Goal: Task Accomplishment & Management: Complete application form

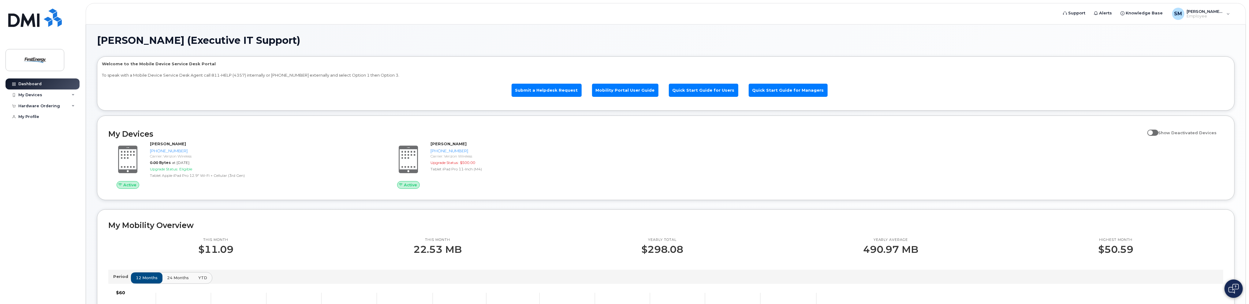
click at [1235, 288] on img at bounding box center [1234, 288] width 10 height 10
click at [51, 104] on div "Hardware Ordering" at bounding box center [39, 105] width 42 height 5
click at [32, 127] on div "New Order" at bounding box center [32, 129] width 23 height 6
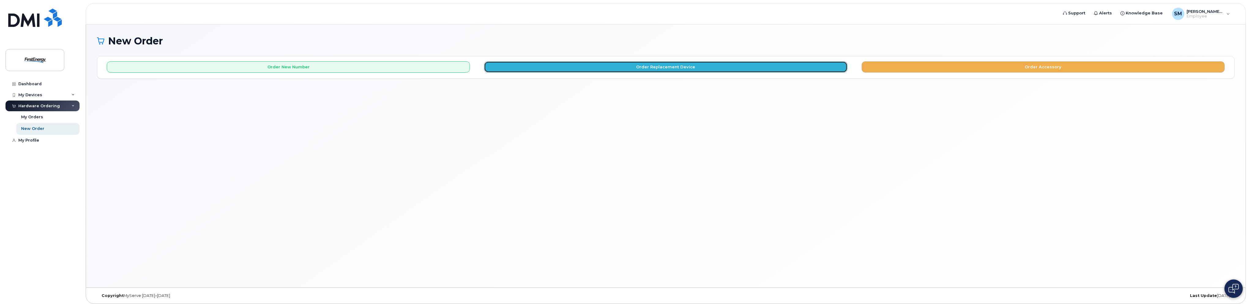
click at [611, 66] on button "Order Replacement Device" at bounding box center [665, 66] width 363 height 11
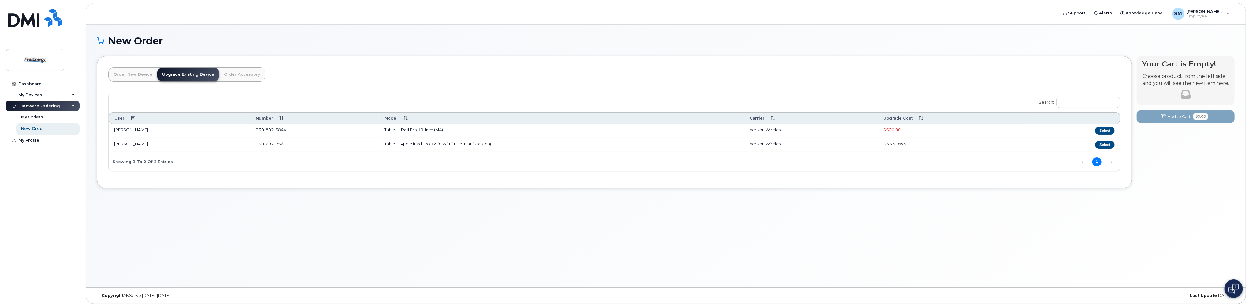
click at [125, 77] on link "Order New Device" at bounding box center [133, 74] width 49 height 13
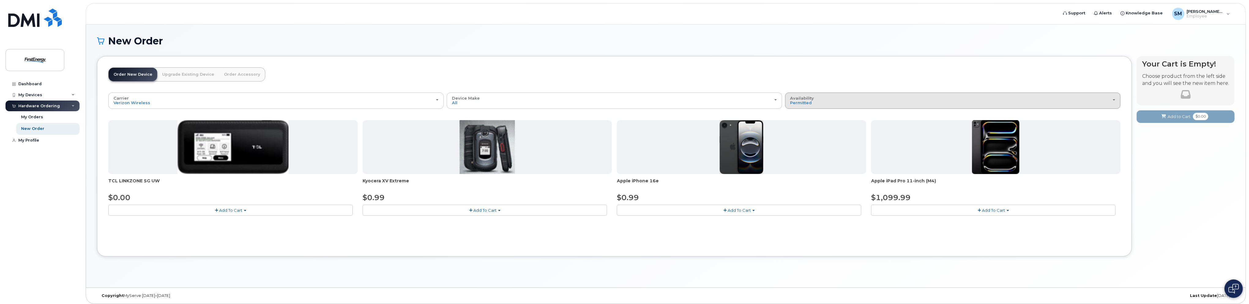
click at [832, 99] on div "Availability Permitted All" at bounding box center [953, 100] width 325 height 9
click at [798, 125] on label "All" at bounding box center [793, 124] width 13 height 7
click at [0, 0] on input "All" at bounding box center [0, 0] width 0 height 0
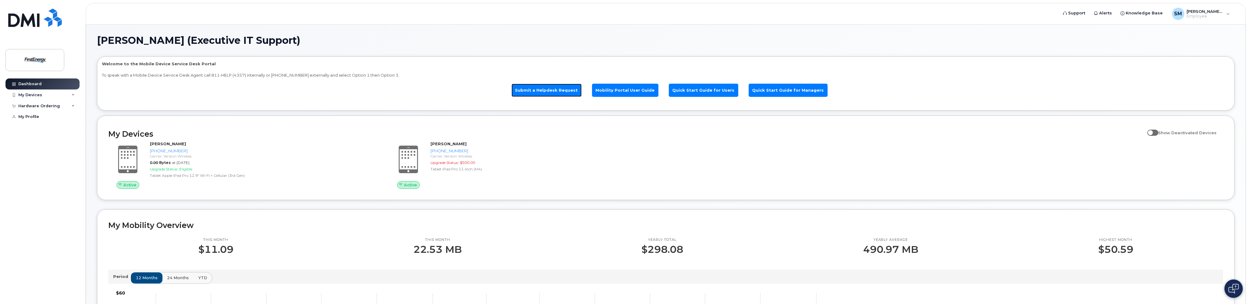
click at [548, 87] on link "Submit a Helpdesk Request" at bounding box center [547, 90] width 70 height 13
